Goal: Book appointment/travel/reservation

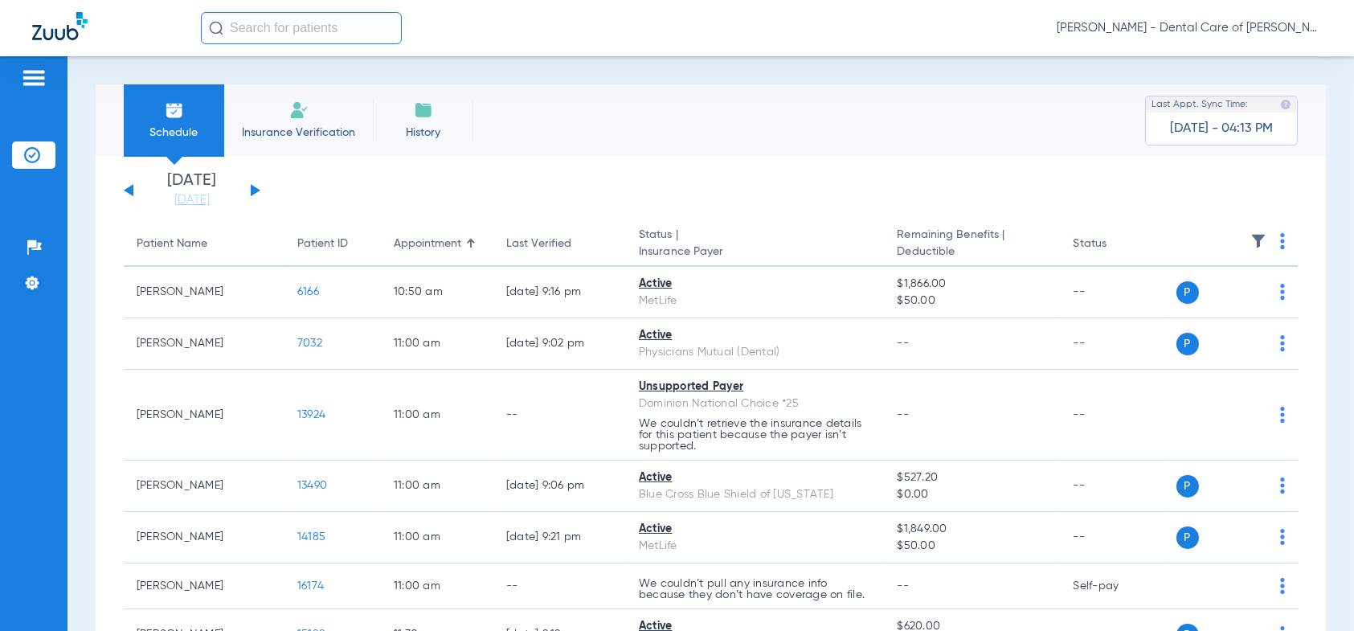
click at [254, 186] on div "[DATE] [DATE] [DATE] [DATE] [DATE] [DATE] [DATE] [DATE] [DATE] [DATE] [DATE] [D…" at bounding box center [192, 190] width 137 height 35
click at [254, 185] on div "[DATE] [DATE] [DATE] [DATE] [DATE] [DATE] [DATE] [DATE] [DATE] [DATE] [DATE] [D…" at bounding box center [192, 190] width 137 height 35
click at [191, 200] on link "[DATE]" at bounding box center [192, 200] width 96 height 16
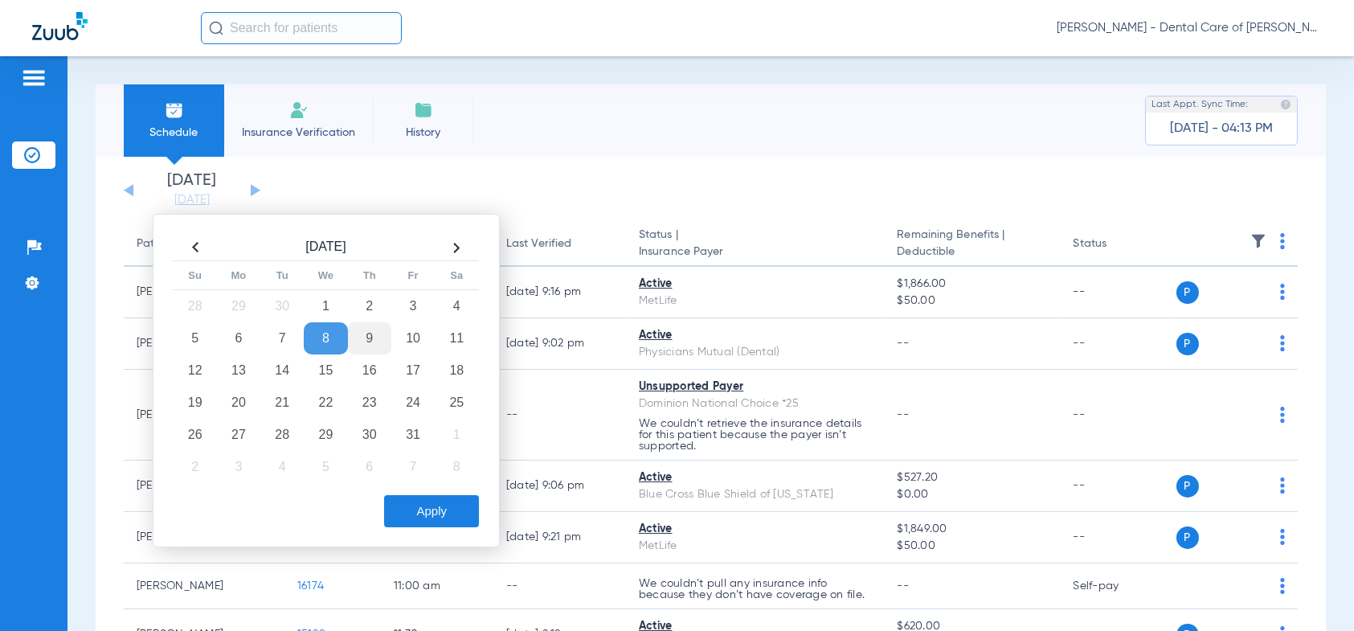
click at [371, 335] on td "9" at bounding box center [369, 338] width 43 height 32
click at [438, 512] on button "Apply" at bounding box center [431, 511] width 95 height 32
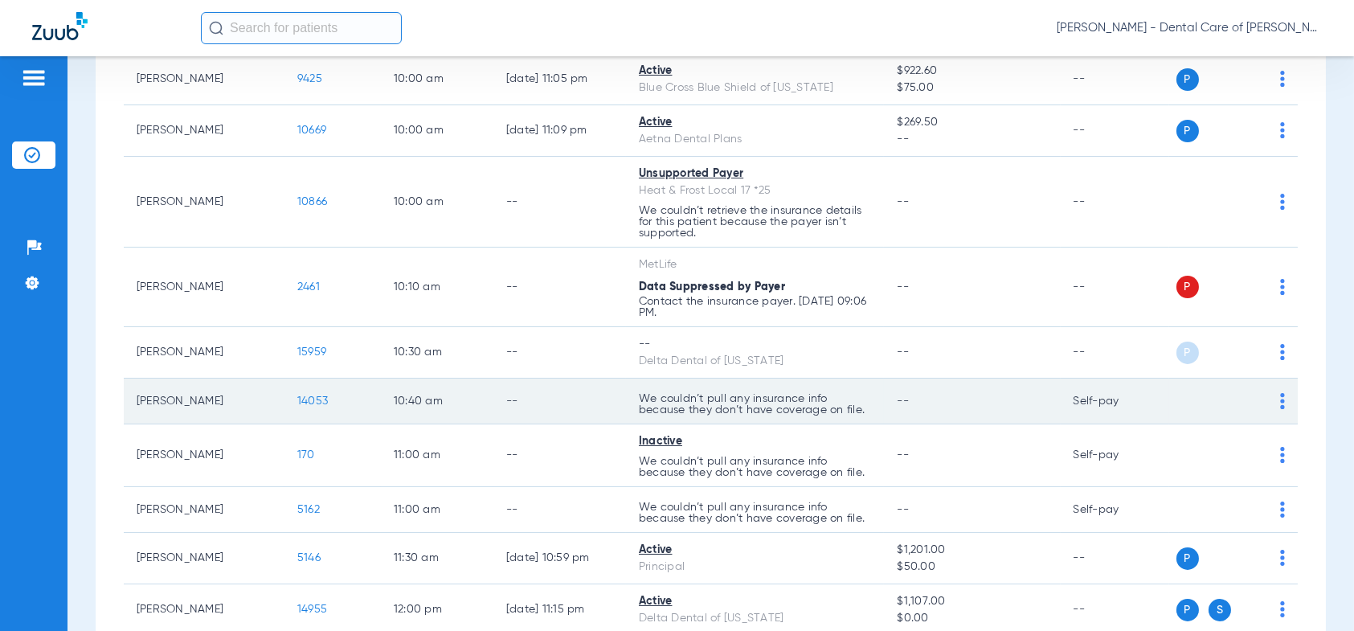
scroll to position [884, 0]
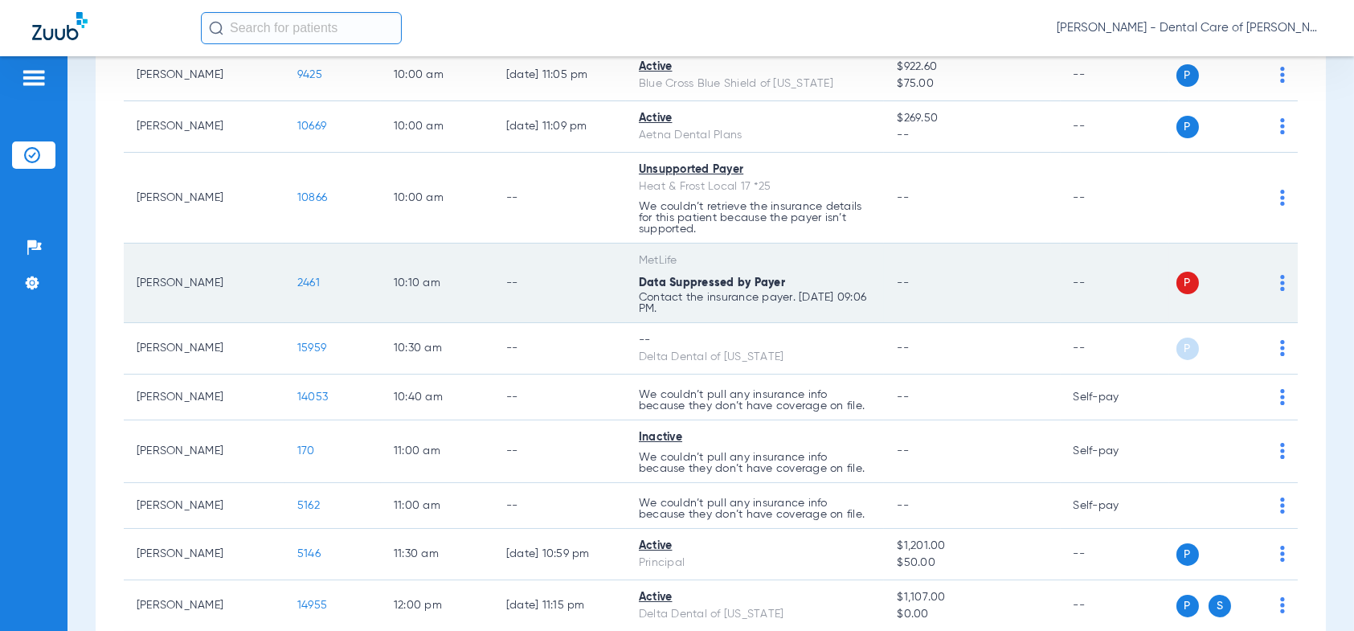
click at [1280, 278] on img at bounding box center [1282, 283] width 5 height 16
